Goal: Task Accomplishment & Management: Use online tool/utility

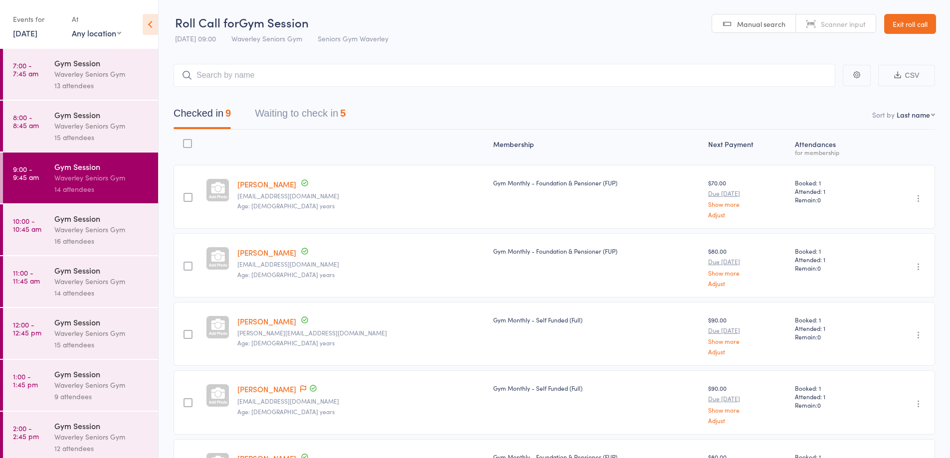
click at [309, 121] on button "Waiting to check in 5" at bounding box center [300, 116] width 91 height 26
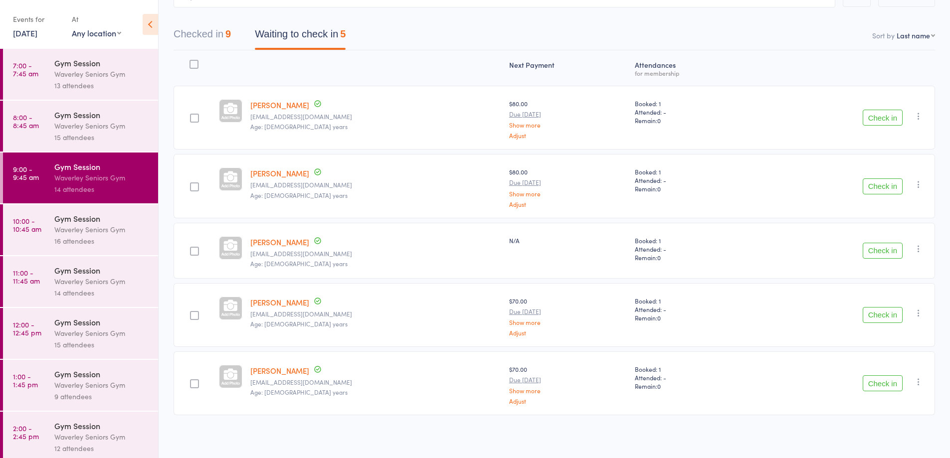
scroll to position [81, 0]
click at [892, 250] on button "Check in" at bounding box center [882, 249] width 40 height 16
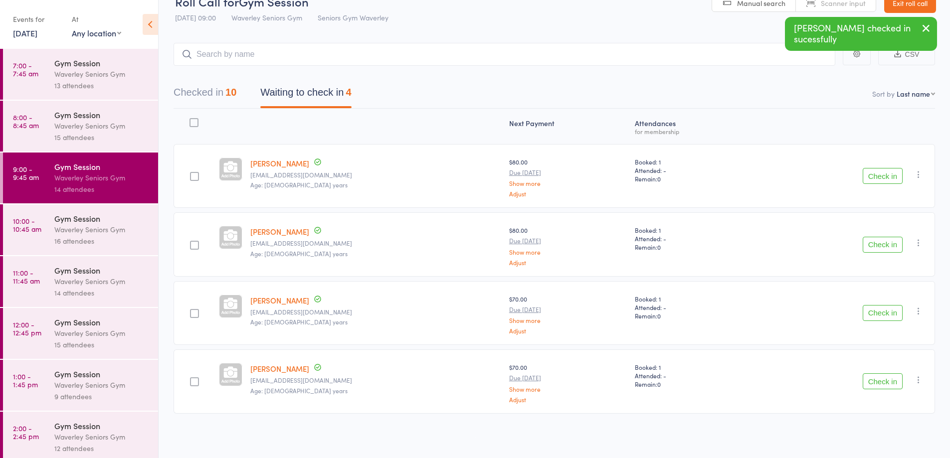
click at [880, 311] on button "Check in" at bounding box center [882, 313] width 40 height 16
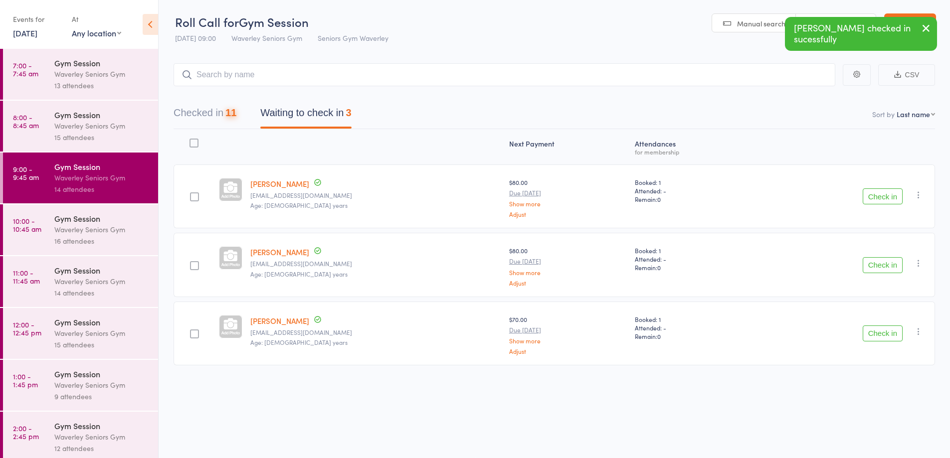
scroll to position [0, 0]
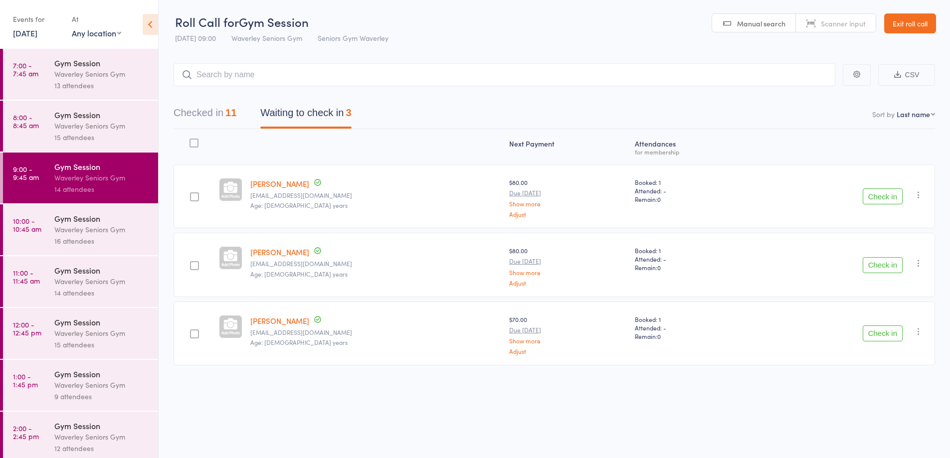
click at [80, 126] on div "Waverley Seniors Gym" at bounding box center [101, 125] width 95 height 11
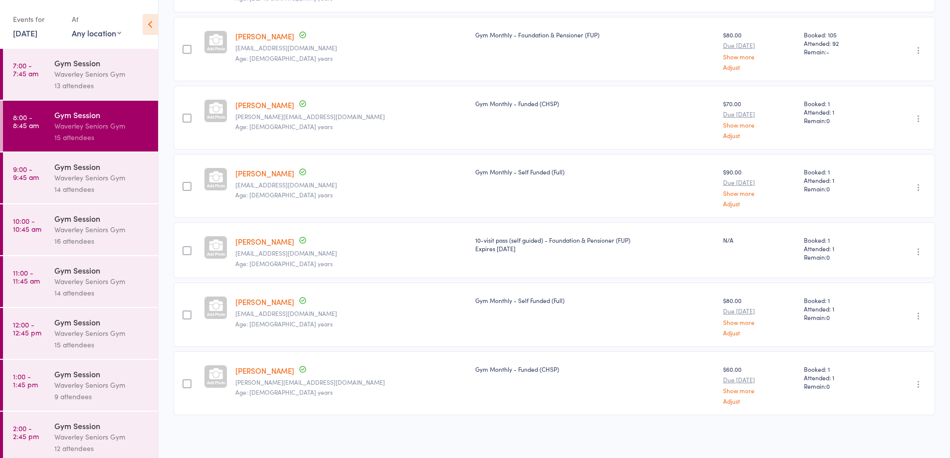
scroll to position [749, 0]
click at [36, 173] on time "9:00 - 9:45 am" at bounding box center [26, 173] width 26 height 16
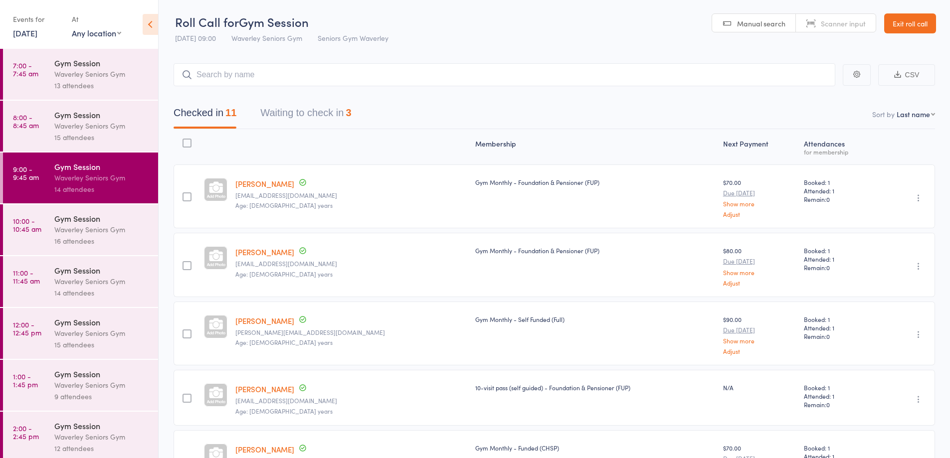
click at [314, 116] on button "Waiting to check in 3" at bounding box center [305, 115] width 91 height 26
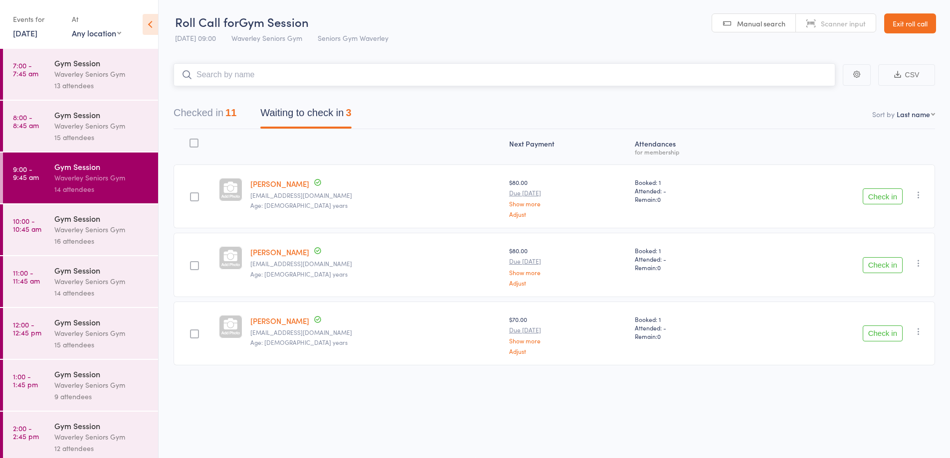
click at [206, 109] on button "Checked in 11" at bounding box center [204, 115] width 63 height 26
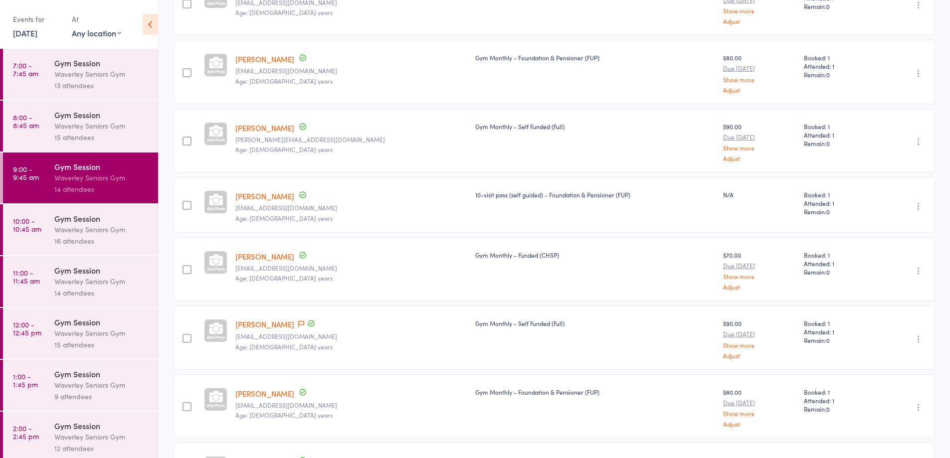
scroll to position [200, 0]
